Goal: Complete application form: Complete application form

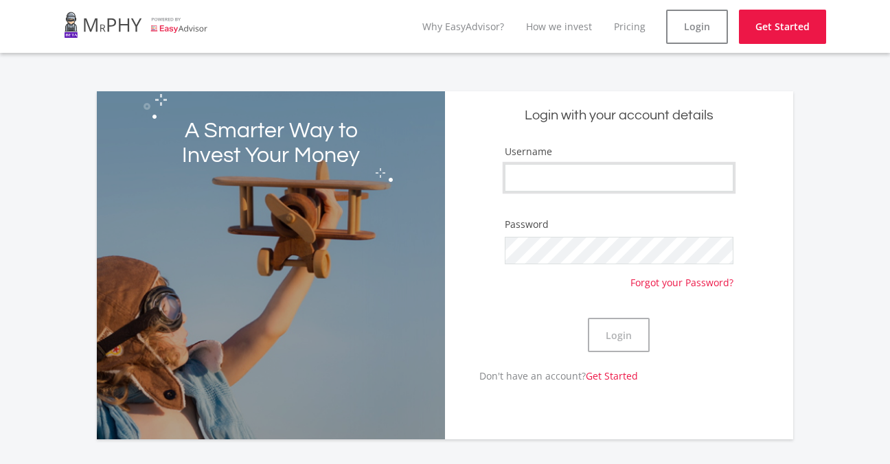
click at [664, 190] on input "Username" at bounding box center [619, 177] width 229 height 27
type input "n"
type input "Ntokozo_skhosana"
click at [598, 338] on button "Login" at bounding box center [619, 335] width 62 height 34
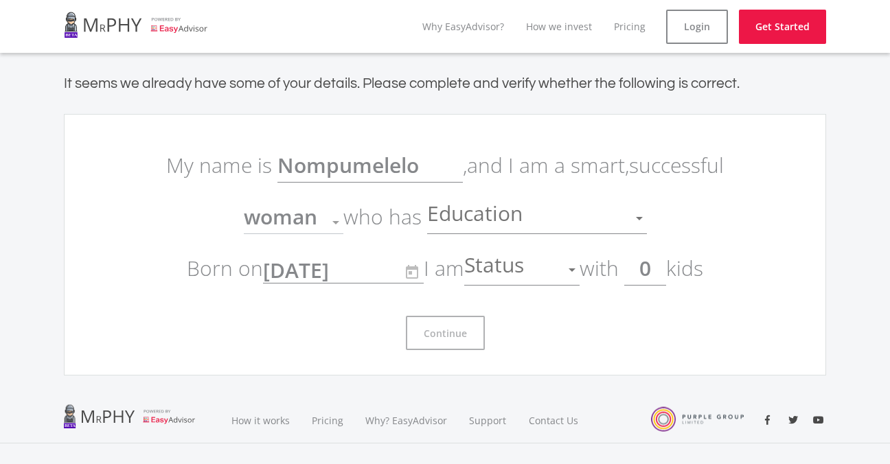
click at [341, 183] on p "My name is Nompumelelo , and I am a smart, successful woman Gender who has Educ…" at bounding box center [445, 216] width 577 height 155
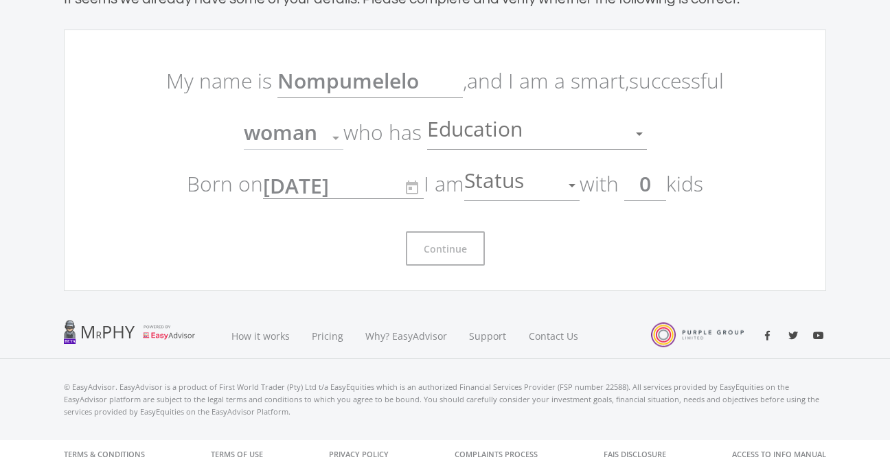
scroll to position [89, 0]
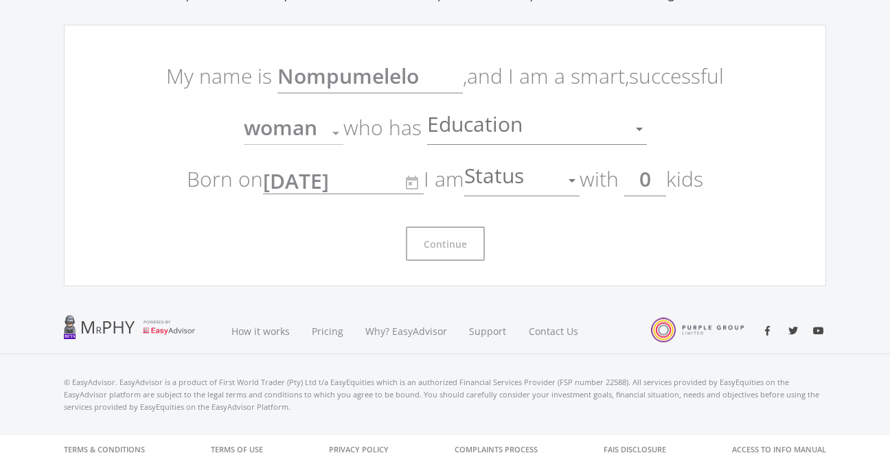
click at [576, 181] on div at bounding box center [572, 180] width 7 height 3
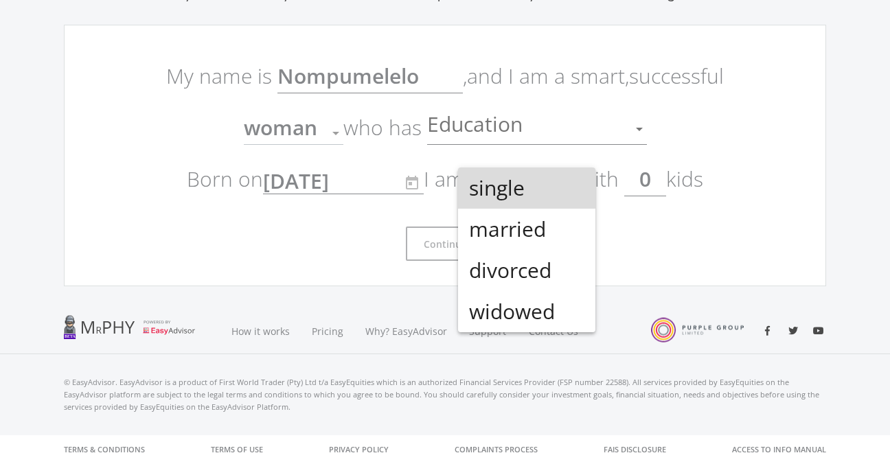
click at [578, 181] on span "single" at bounding box center [526, 188] width 115 height 41
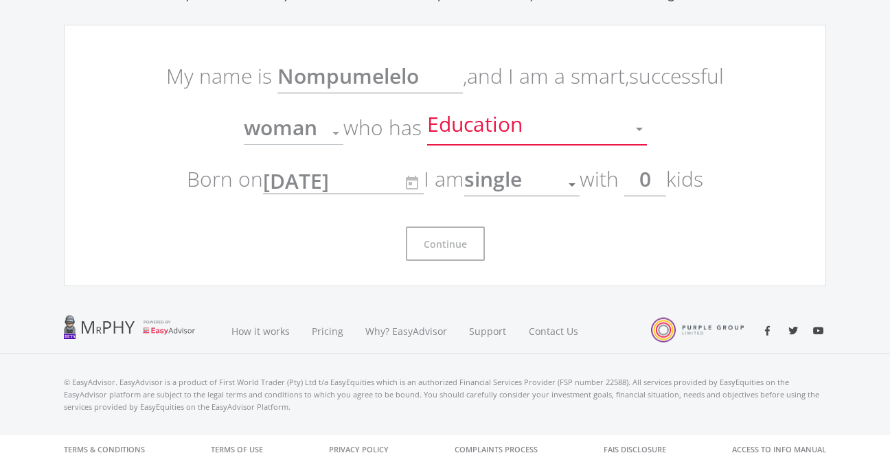
click at [635, 125] on div at bounding box center [640, 129] width 26 height 26
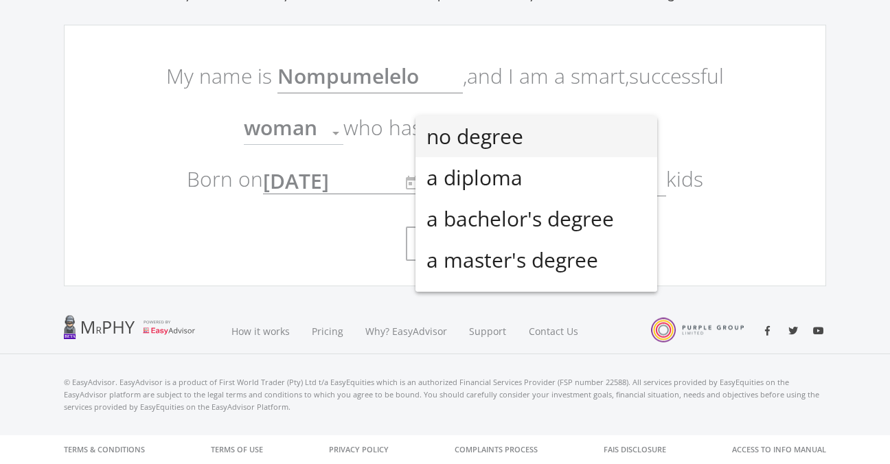
click at [732, 237] on div at bounding box center [445, 232] width 890 height 464
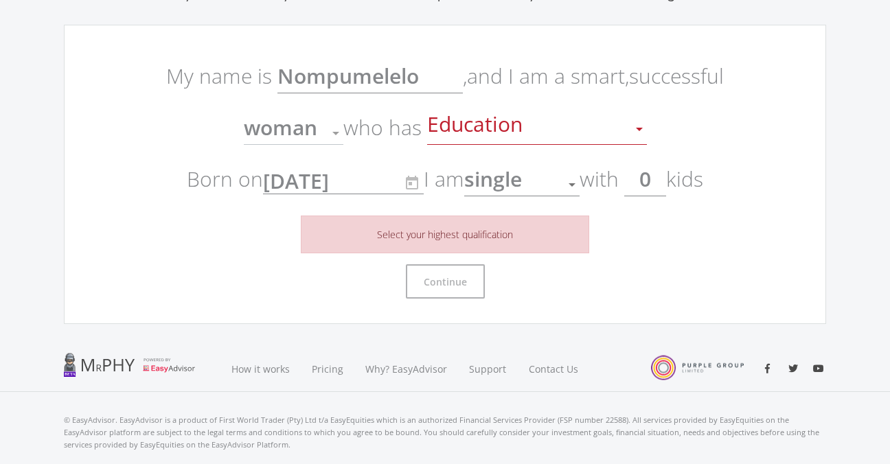
click at [521, 133] on span "Education" at bounding box center [476, 129] width 99 height 26
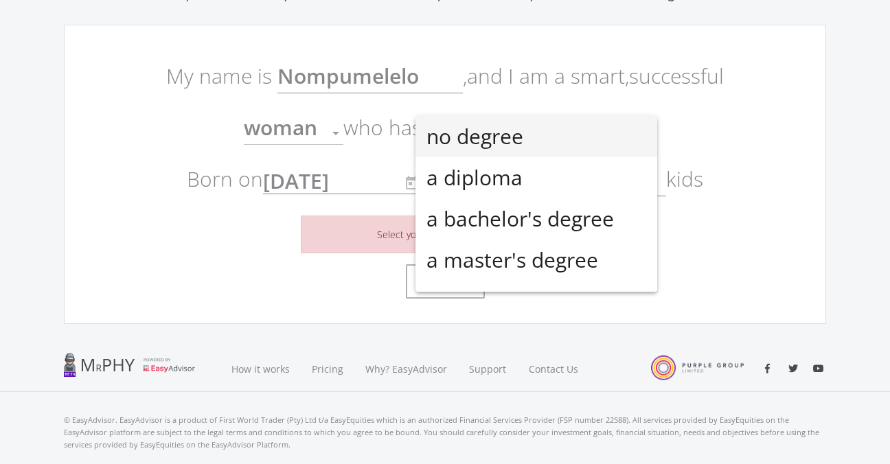
click at [516, 131] on span "no degree" at bounding box center [537, 136] width 220 height 41
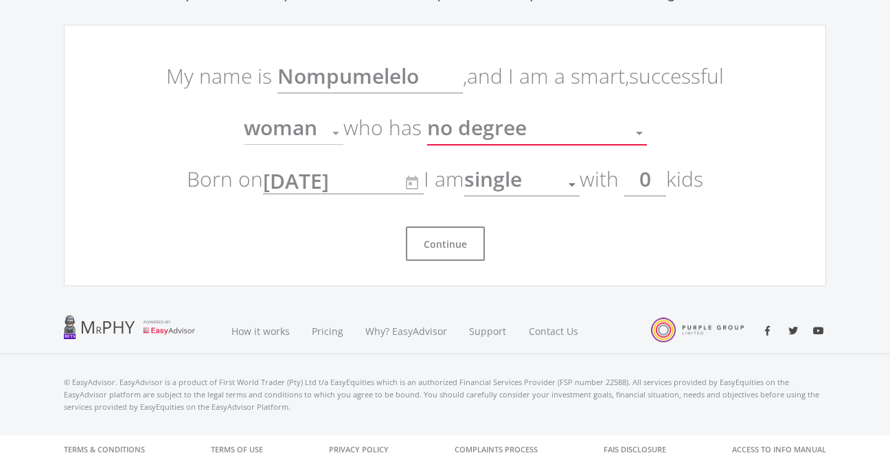
click at [575, 135] on div "no degree" at bounding box center [526, 133] width 199 height 26
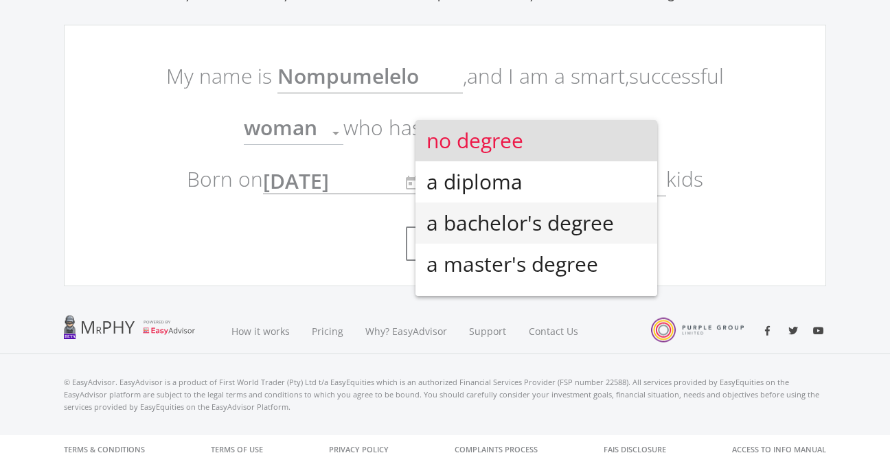
click at [581, 220] on span "a bachelor's degree" at bounding box center [537, 223] width 220 height 41
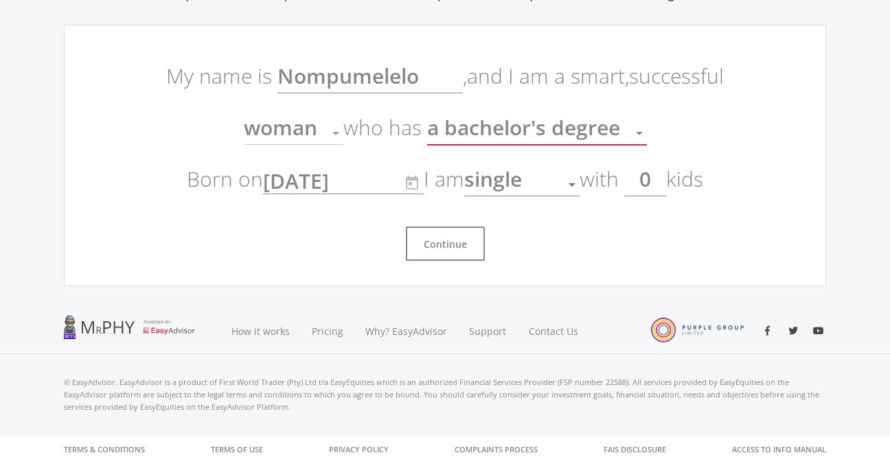
scroll to position [10, 0]
click at [462, 247] on button "Continue" at bounding box center [445, 244] width 79 height 34
click at [478, 240] on button "Continue" at bounding box center [445, 244] width 79 height 34
click at [451, 245] on button "Continue" at bounding box center [445, 244] width 79 height 34
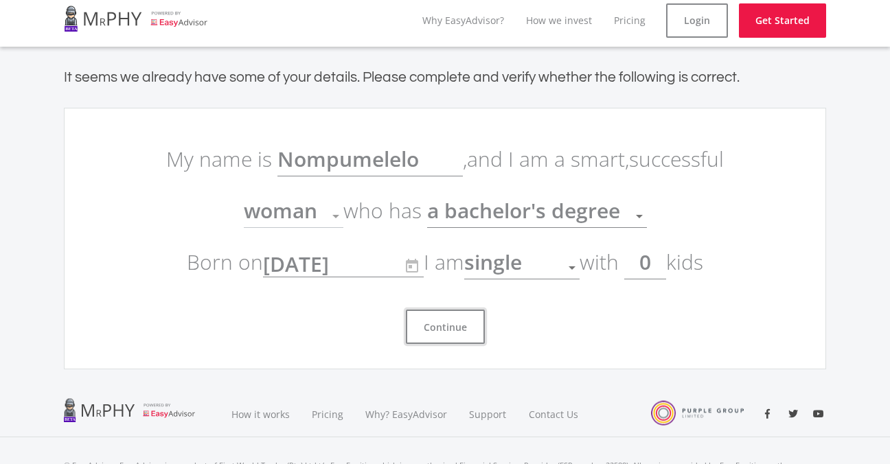
scroll to position [0, 0]
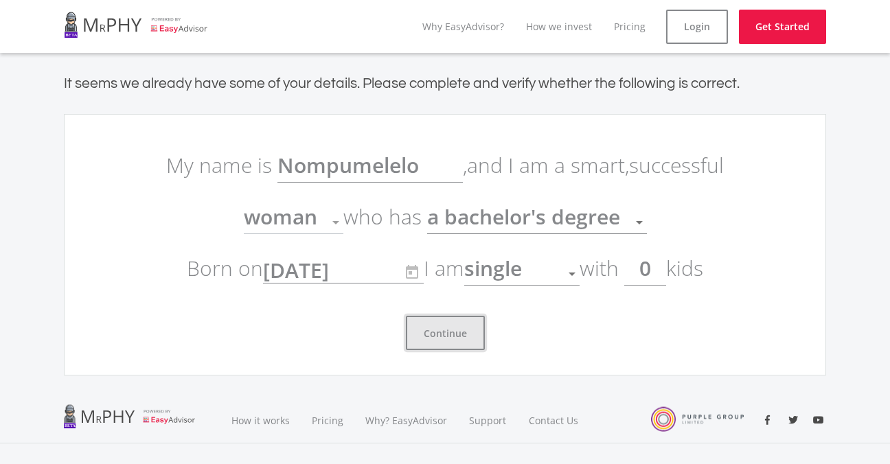
click at [473, 341] on button "Continue" at bounding box center [445, 333] width 79 height 34
click at [630, 222] on div at bounding box center [640, 223] width 26 height 26
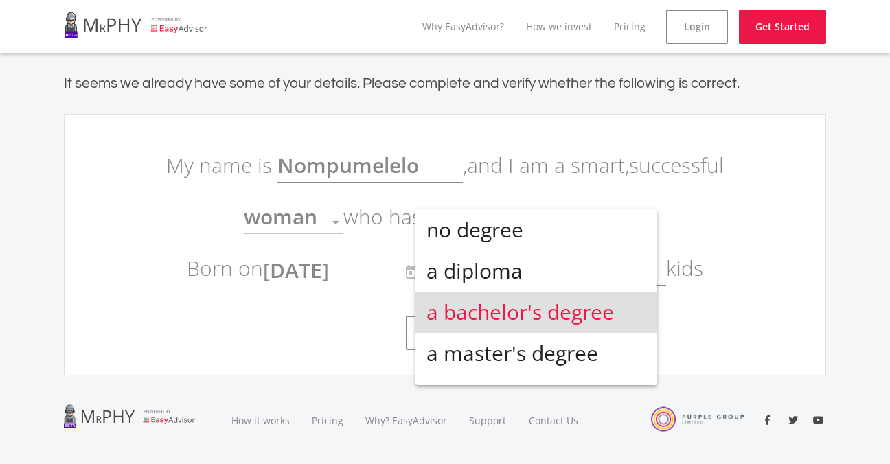
scroll to position [30, 0]
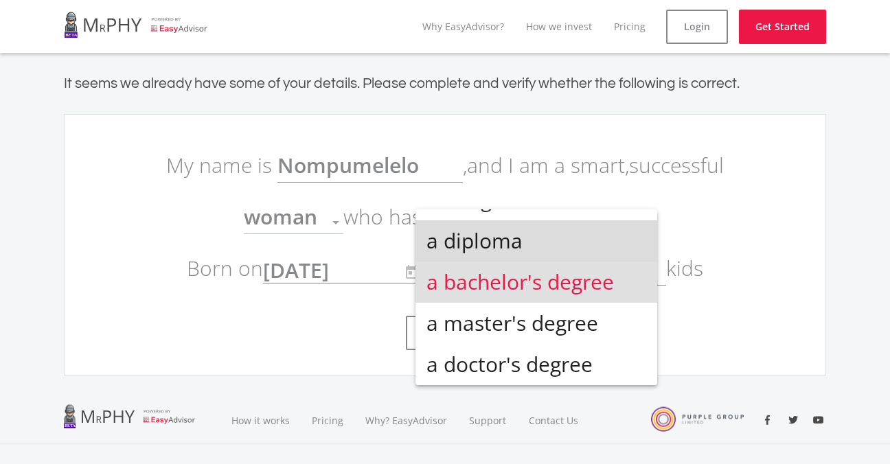
click at [624, 238] on span "a diploma" at bounding box center [537, 241] width 220 height 41
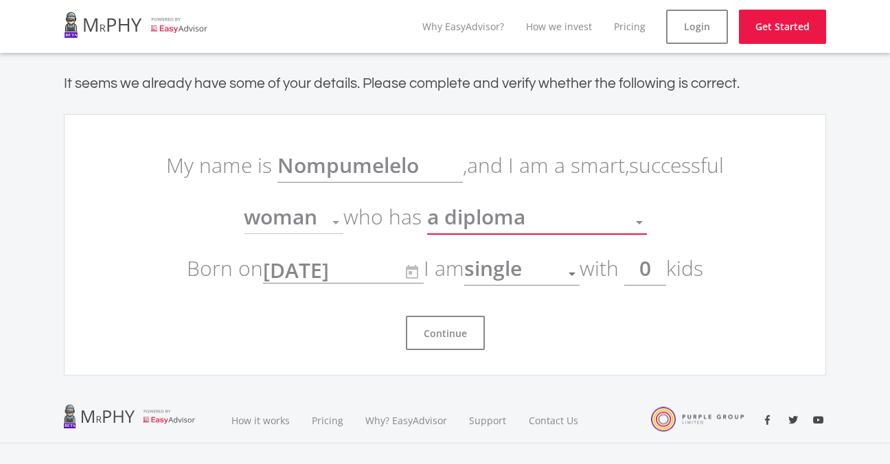
click at [602, 229] on div "a diploma" at bounding box center [526, 223] width 199 height 26
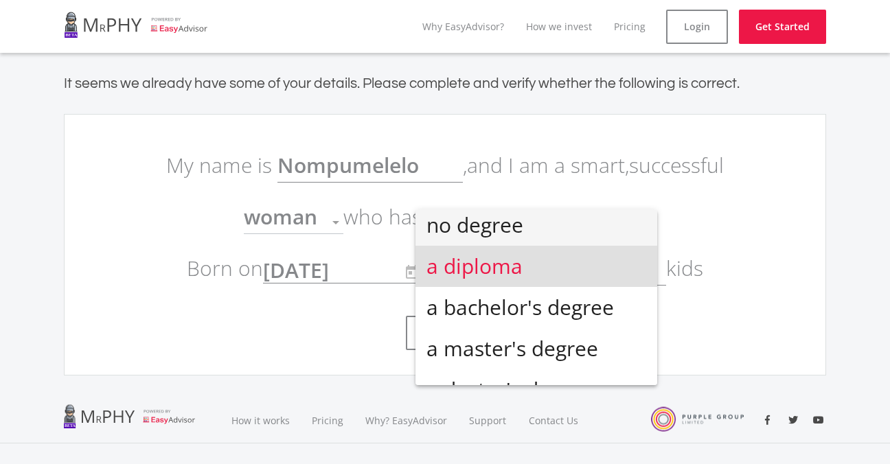
scroll to position [0, 0]
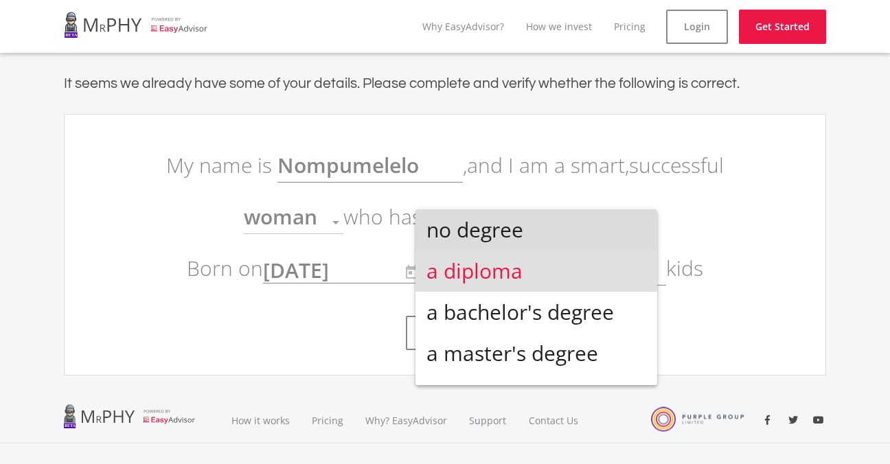
click at [583, 245] on span "no degree" at bounding box center [537, 230] width 220 height 41
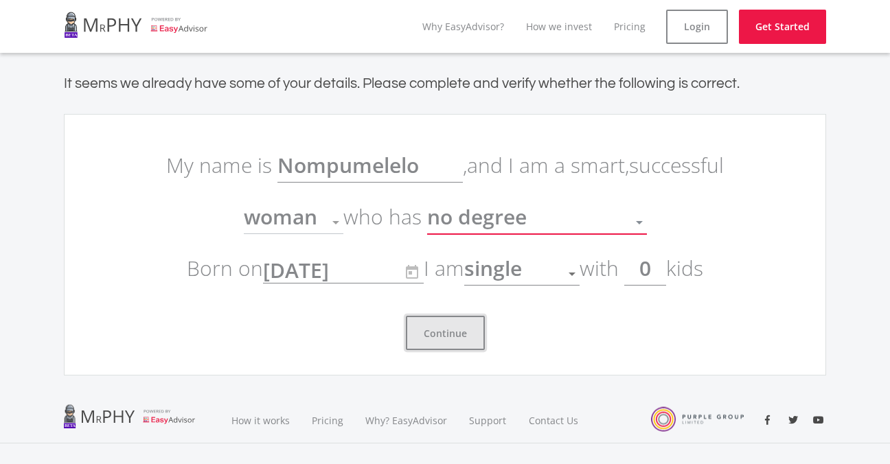
click at [454, 333] on button "Continue" at bounding box center [445, 333] width 79 height 34
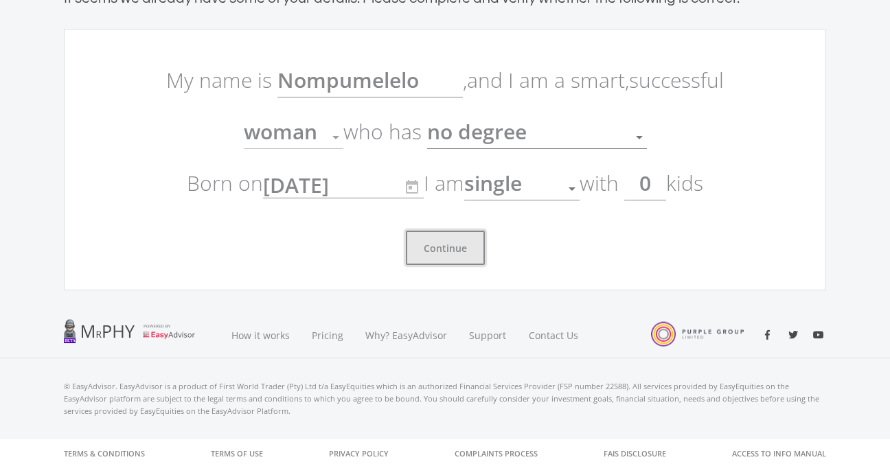
scroll to position [89, 0]
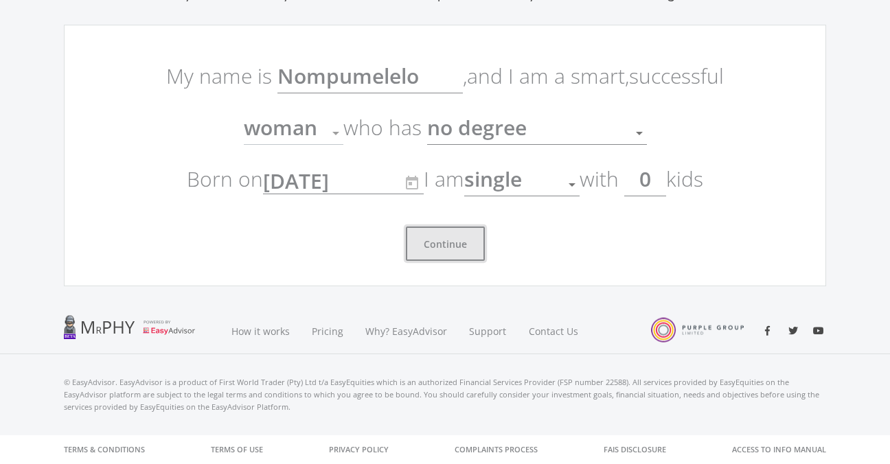
click at [435, 249] on button "Continue" at bounding box center [445, 244] width 79 height 34
click at [337, 132] on div at bounding box center [336, 133] width 7 height 3
click at [336, 133] on div at bounding box center [336, 133] width 7 height 3
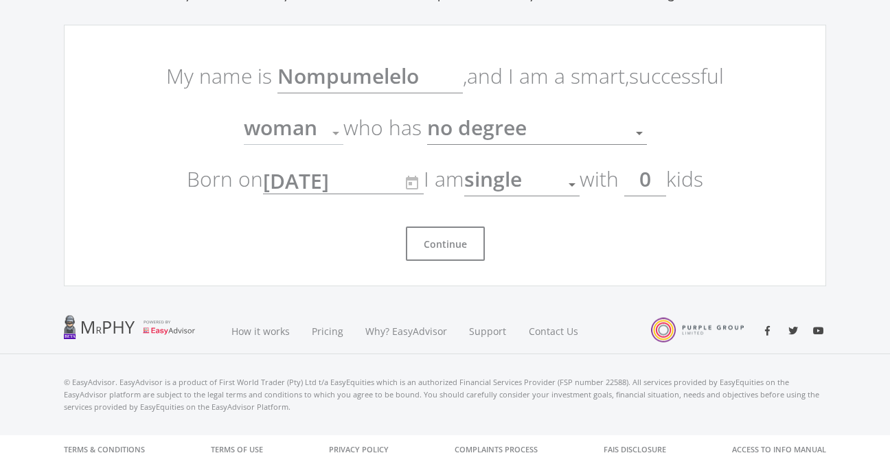
click at [330, 130] on div at bounding box center [336, 133] width 26 height 26
click at [649, 180] on input "0" at bounding box center [645, 179] width 42 height 34
click at [665, 183] on input "0" at bounding box center [645, 179] width 42 height 34
click at [633, 225] on div "Continue" at bounding box center [445, 238] width 577 height 45
click at [441, 257] on button "Continue" at bounding box center [445, 244] width 79 height 34
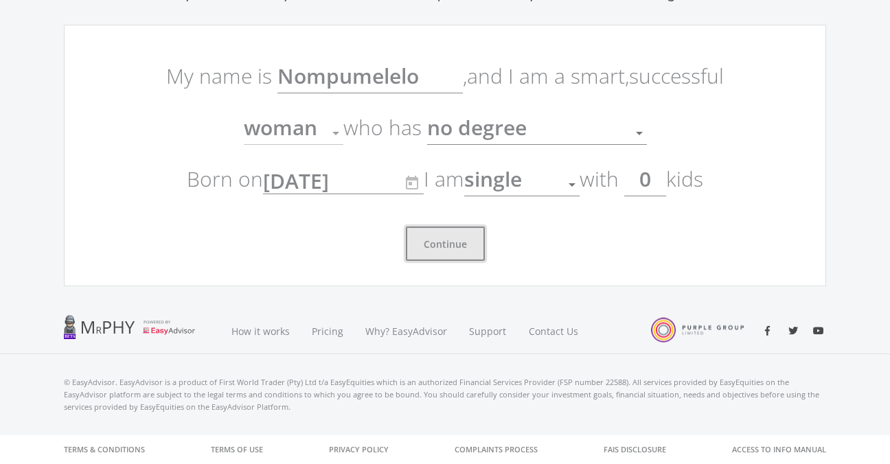
click at [444, 249] on button "Continue" at bounding box center [445, 244] width 79 height 34
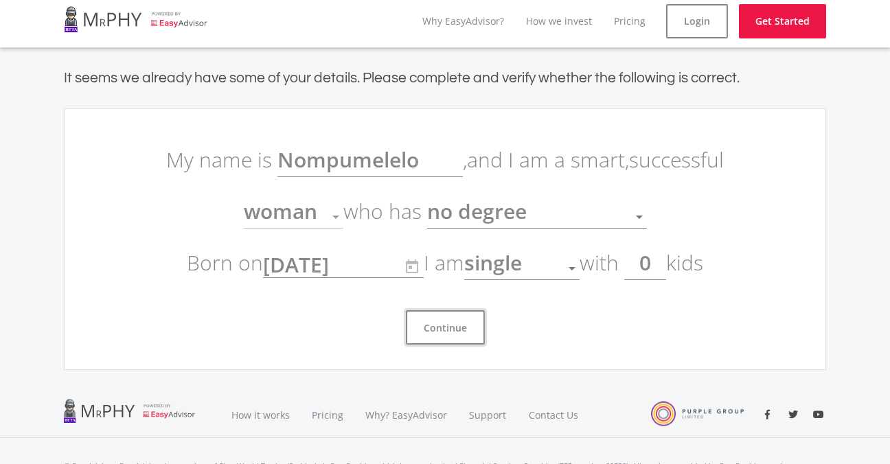
scroll to position [0, 0]
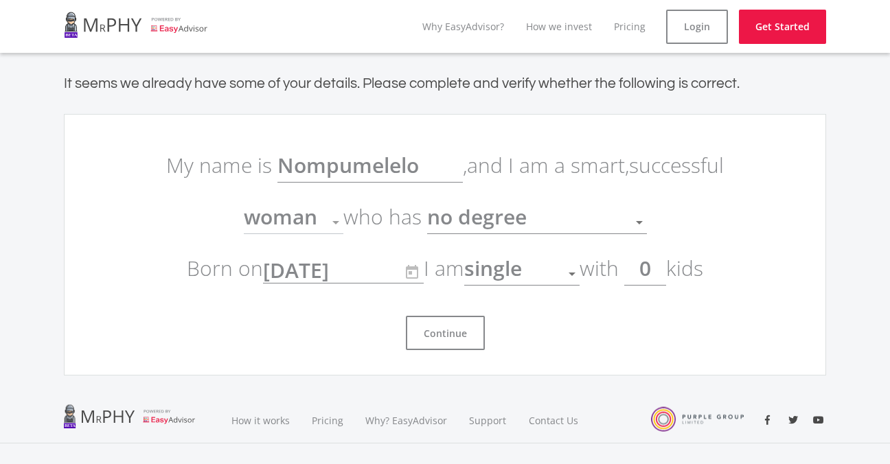
click at [465, 352] on ee-get-started-form "My name is Nompumelelo , and I am a smart, successful woman Gender who has no d…" at bounding box center [445, 245] width 763 height 262
click at [466, 331] on button "Continue" at bounding box center [445, 333] width 79 height 34
click at [749, 37] on link "Get Started" at bounding box center [782, 27] width 87 height 34
